Goal: Navigation & Orientation: Find specific page/section

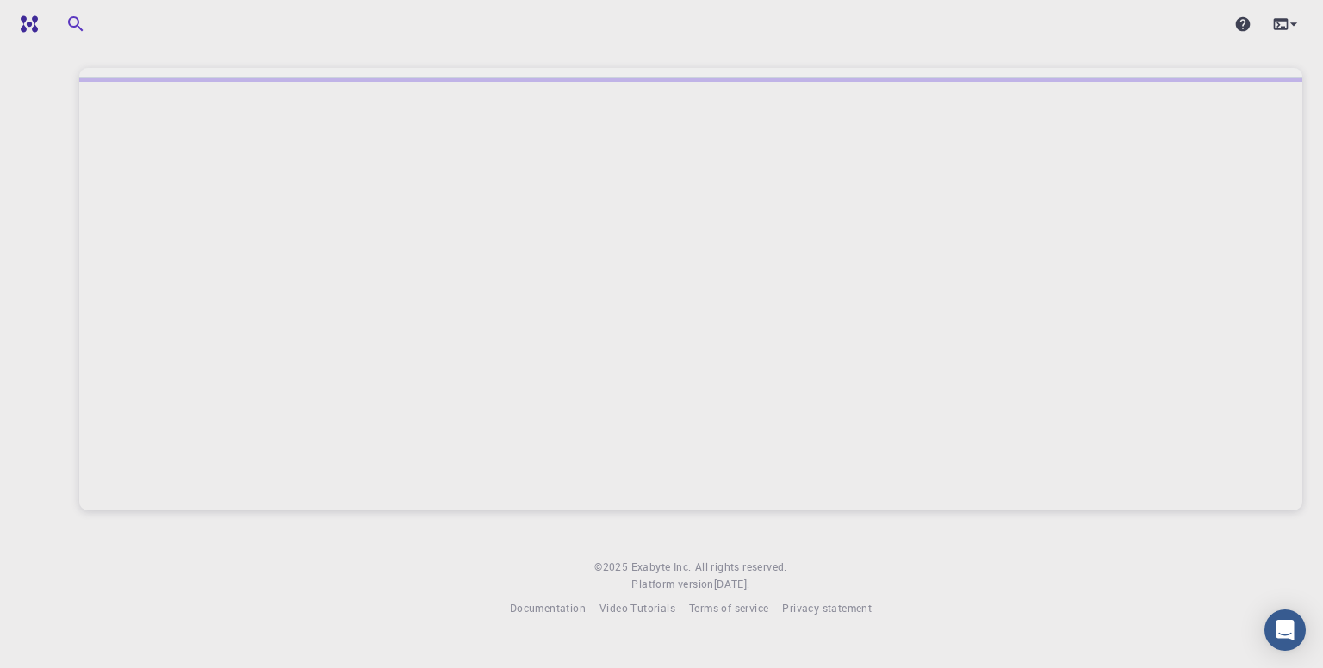
click at [879, 163] on div at bounding box center [690, 294] width 1223 height 432
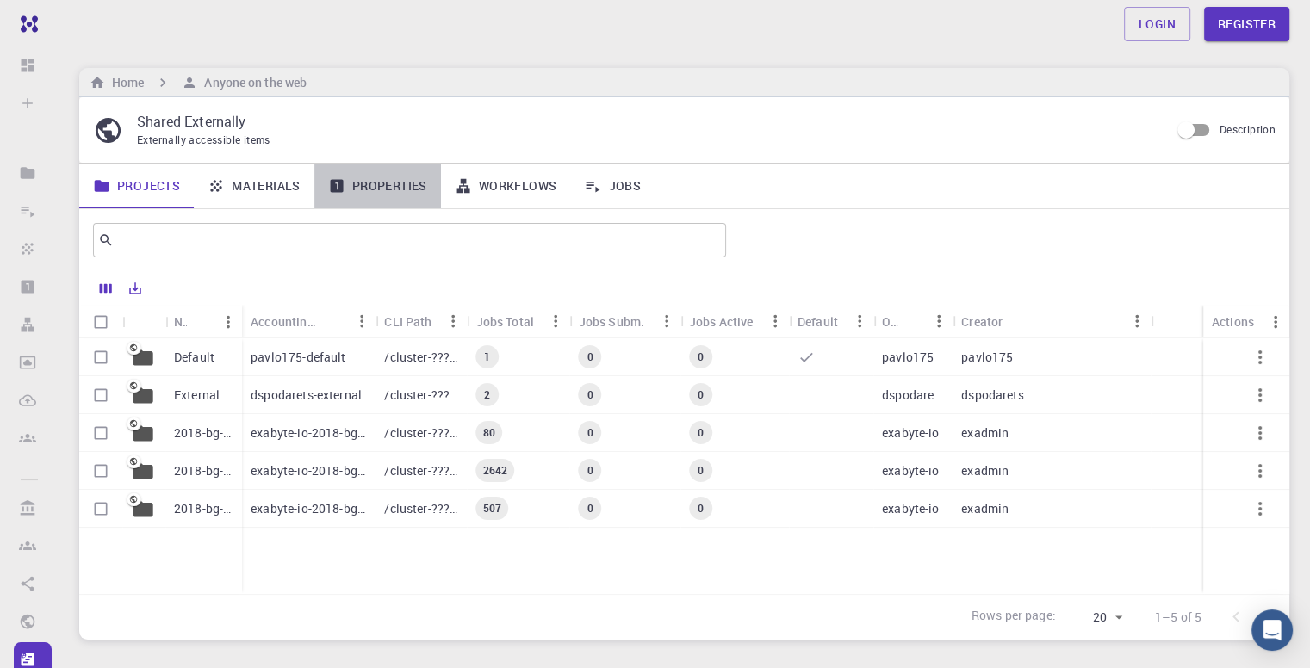
click at [365, 194] on link "Properties" at bounding box center [377, 186] width 127 height 45
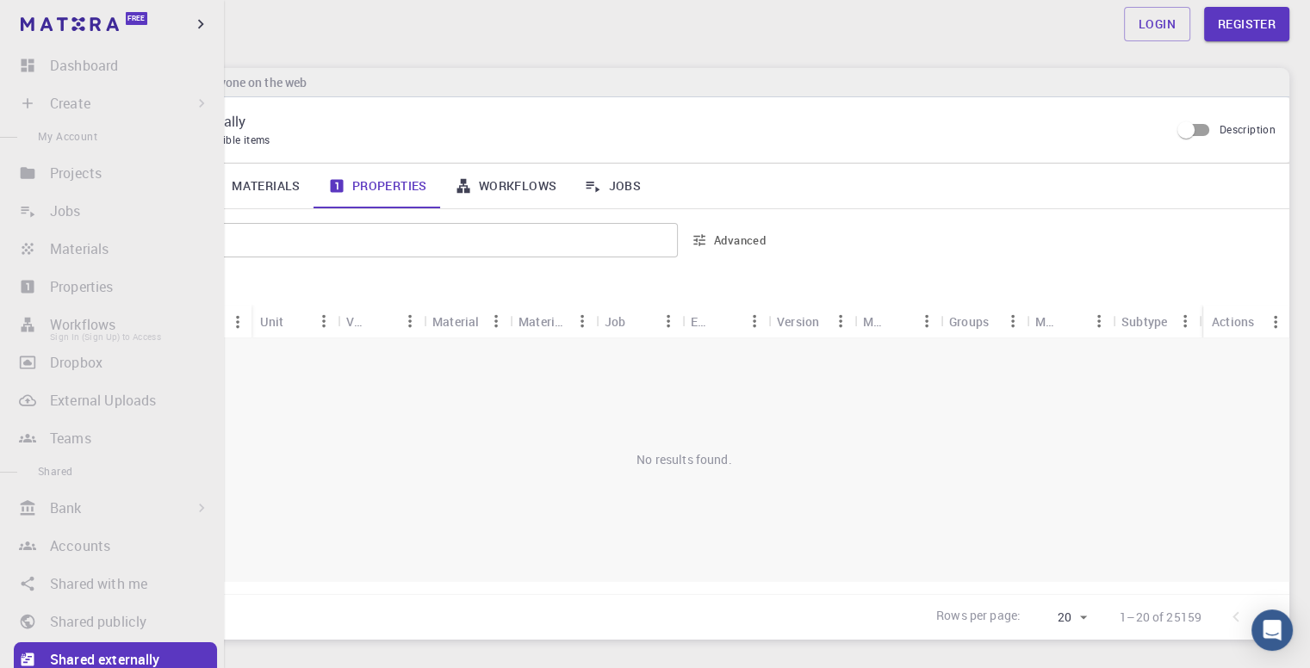
click at [55, 322] on li "Workflows Sign In (Sign Up) to Access" at bounding box center [112, 324] width 224 height 34
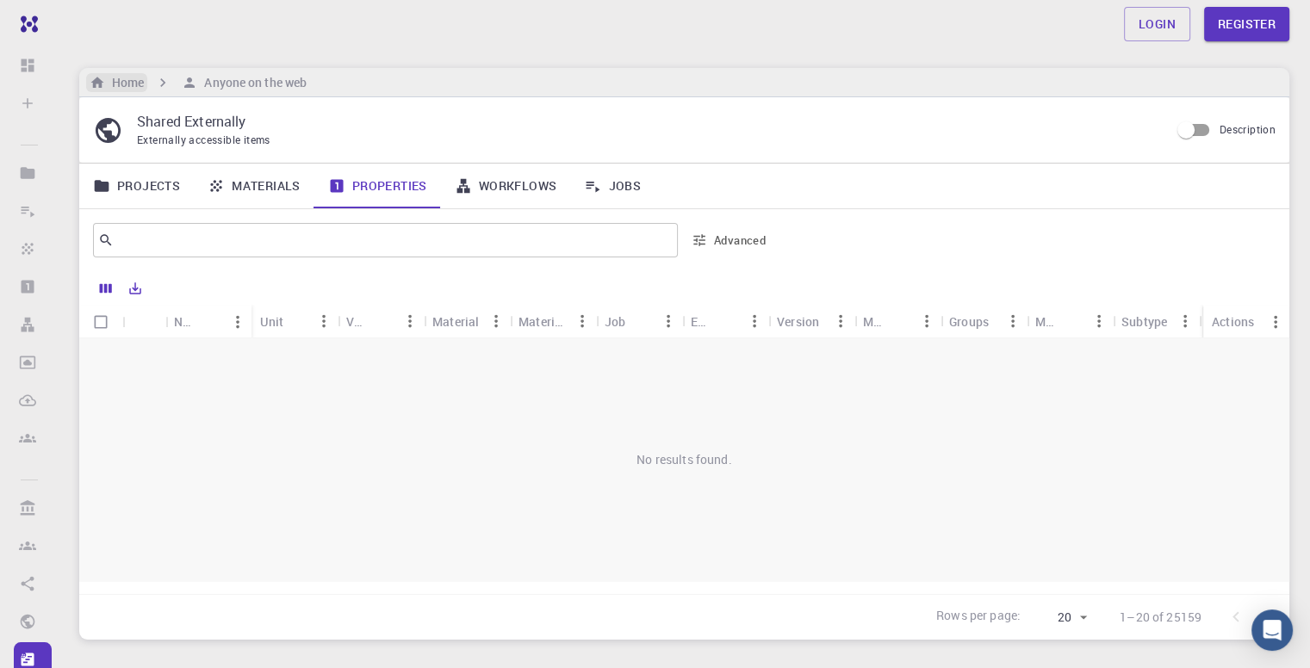
click at [121, 89] on h6 "Home" at bounding box center [124, 82] width 39 height 19
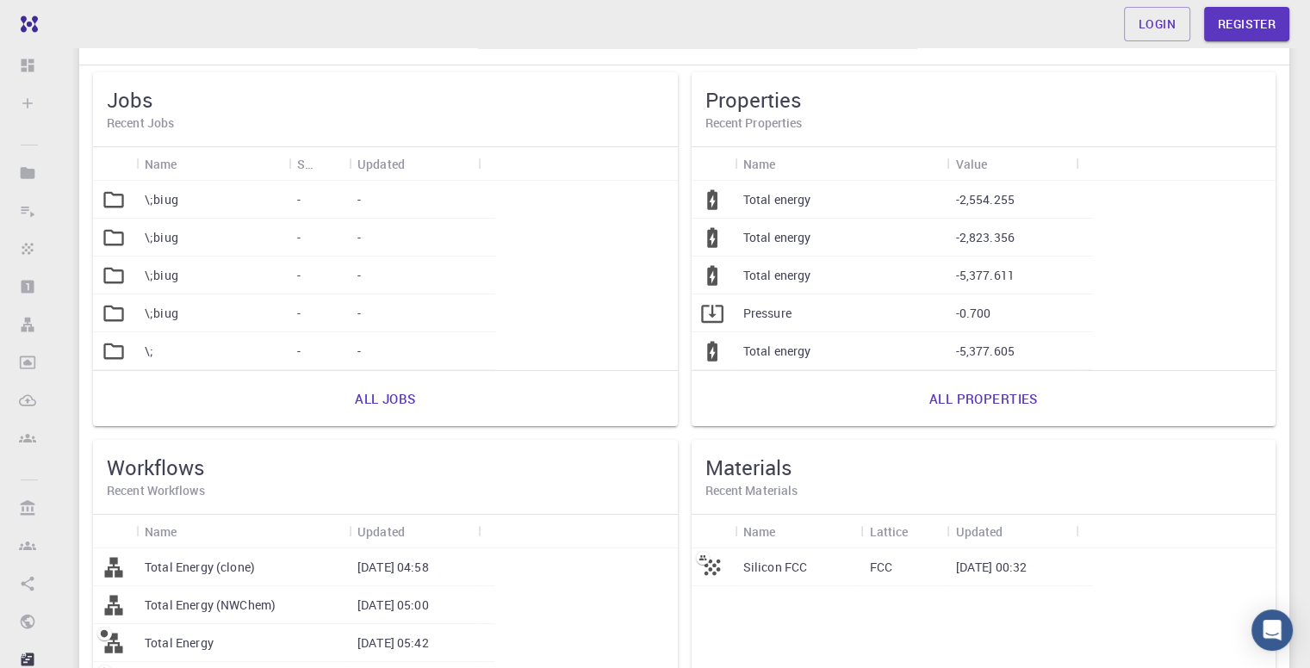
scroll to position [126, 0]
